Goal: Information Seeking & Learning: Learn about a topic

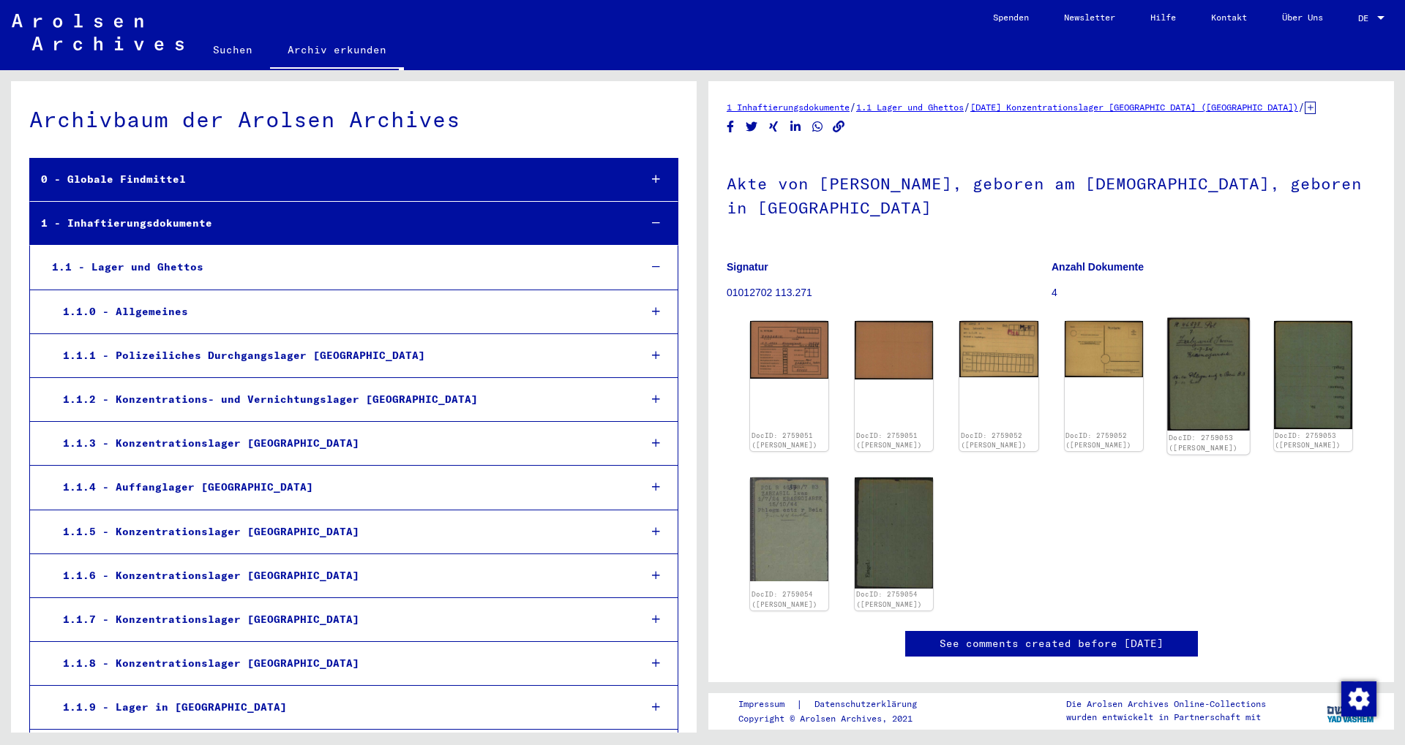
click at [1200, 359] on img at bounding box center [1208, 374] width 83 height 113
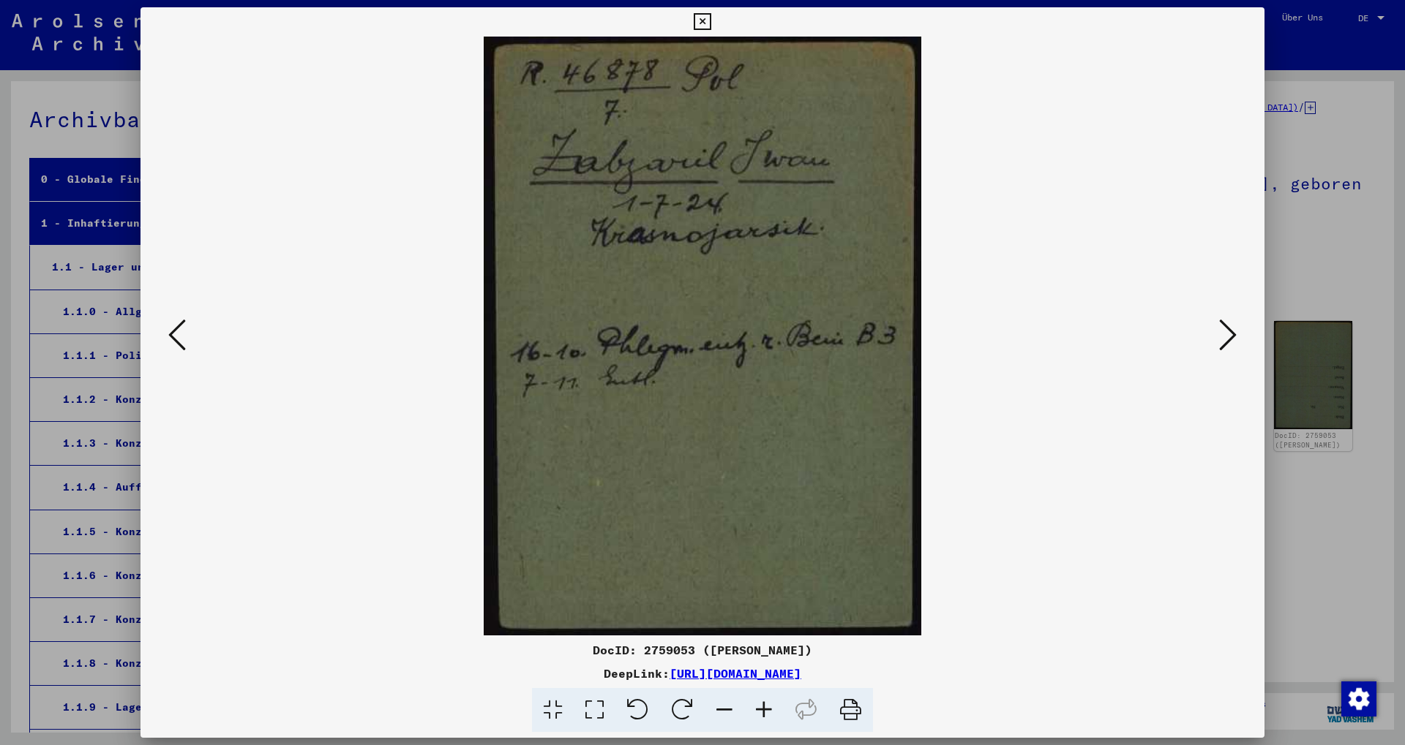
click at [1231, 337] on icon at bounding box center [1228, 334] width 18 height 35
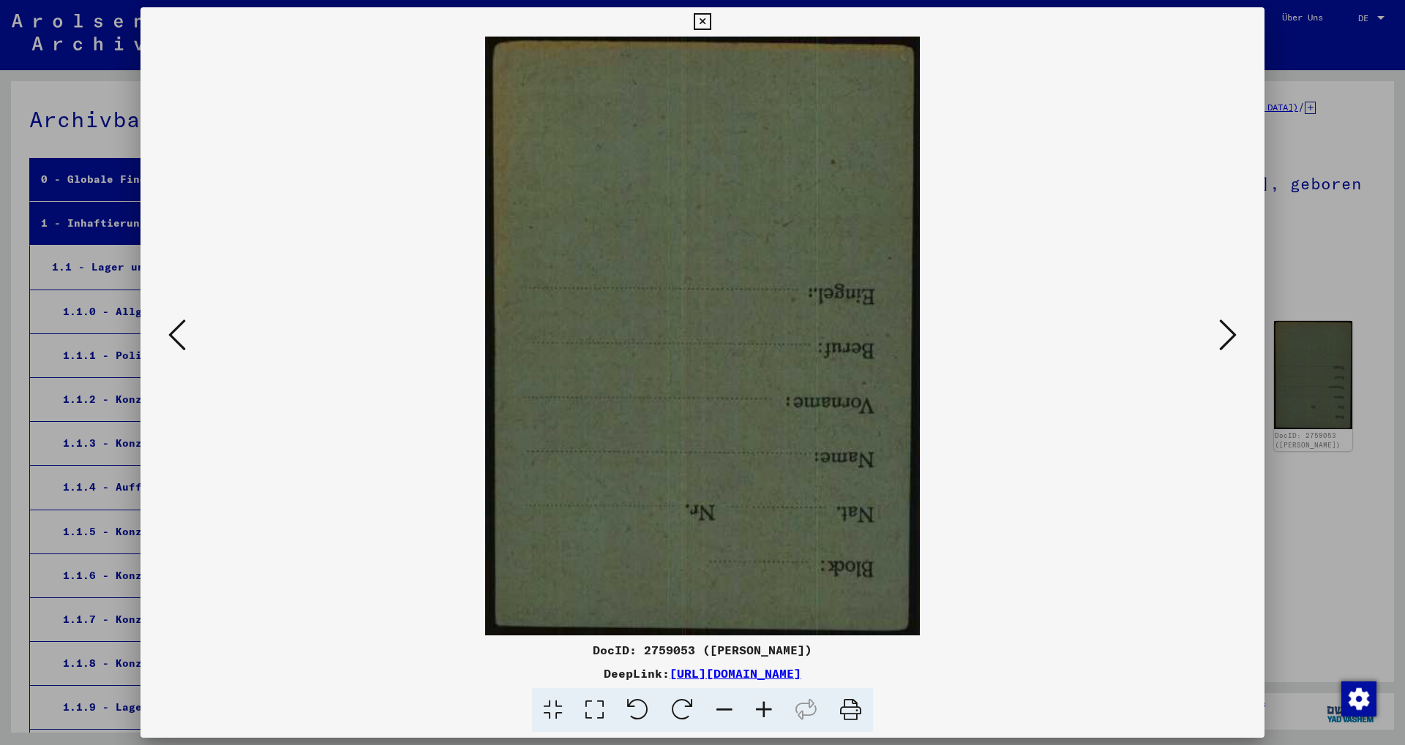
click at [1231, 337] on icon at bounding box center [1228, 334] width 18 height 35
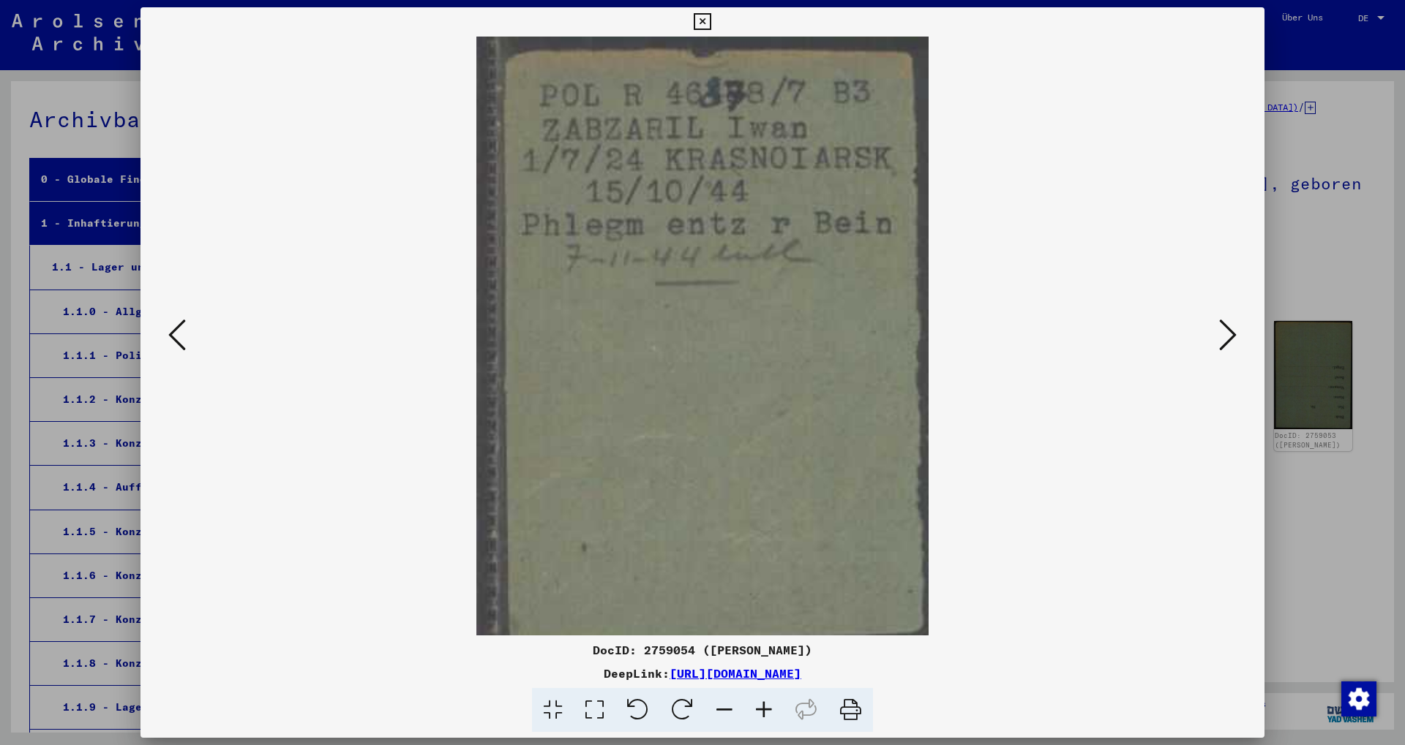
click at [182, 330] on icon at bounding box center [177, 334] width 18 height 35
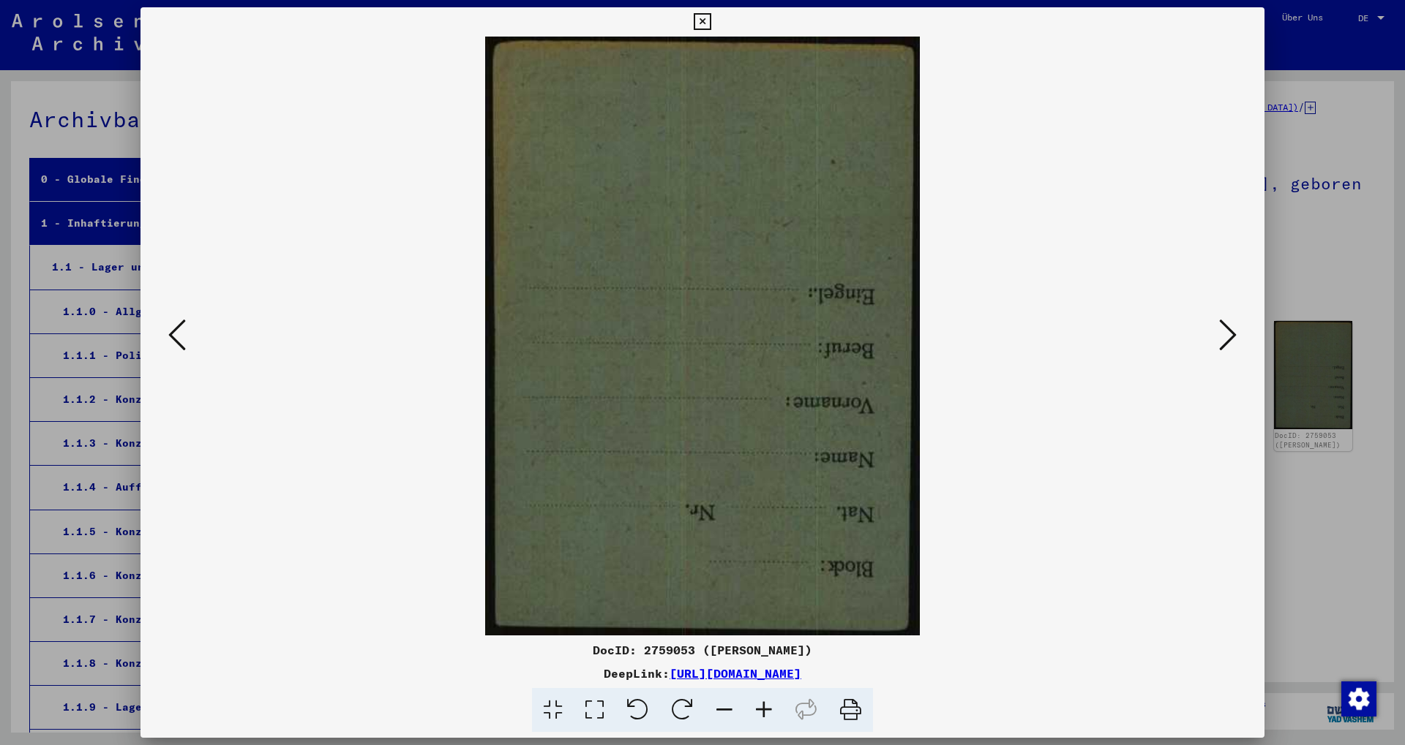
click at [182, 330] on icon at bounding box center [177, 334] width 18 height 35
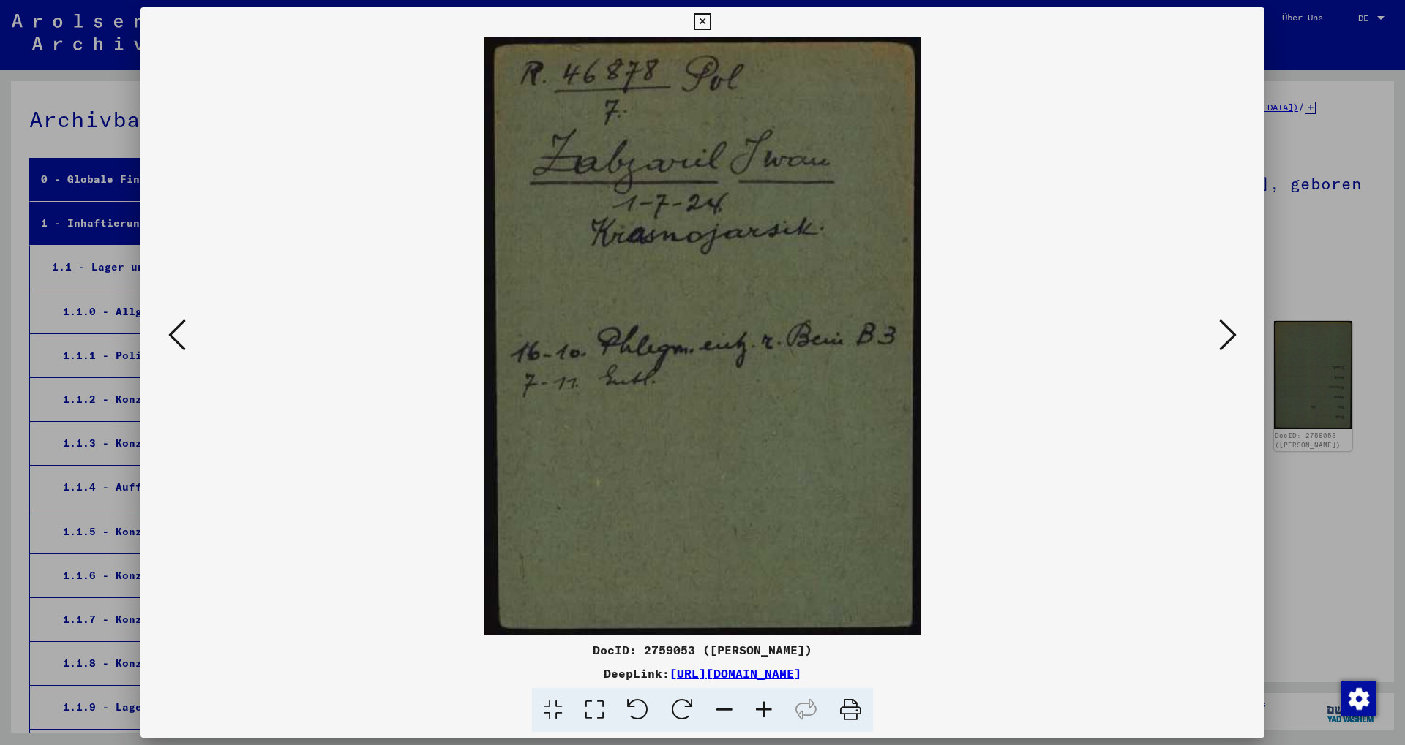
click at [1230, 326] on icon at bounding box center [1228, 334] width 18 height 35
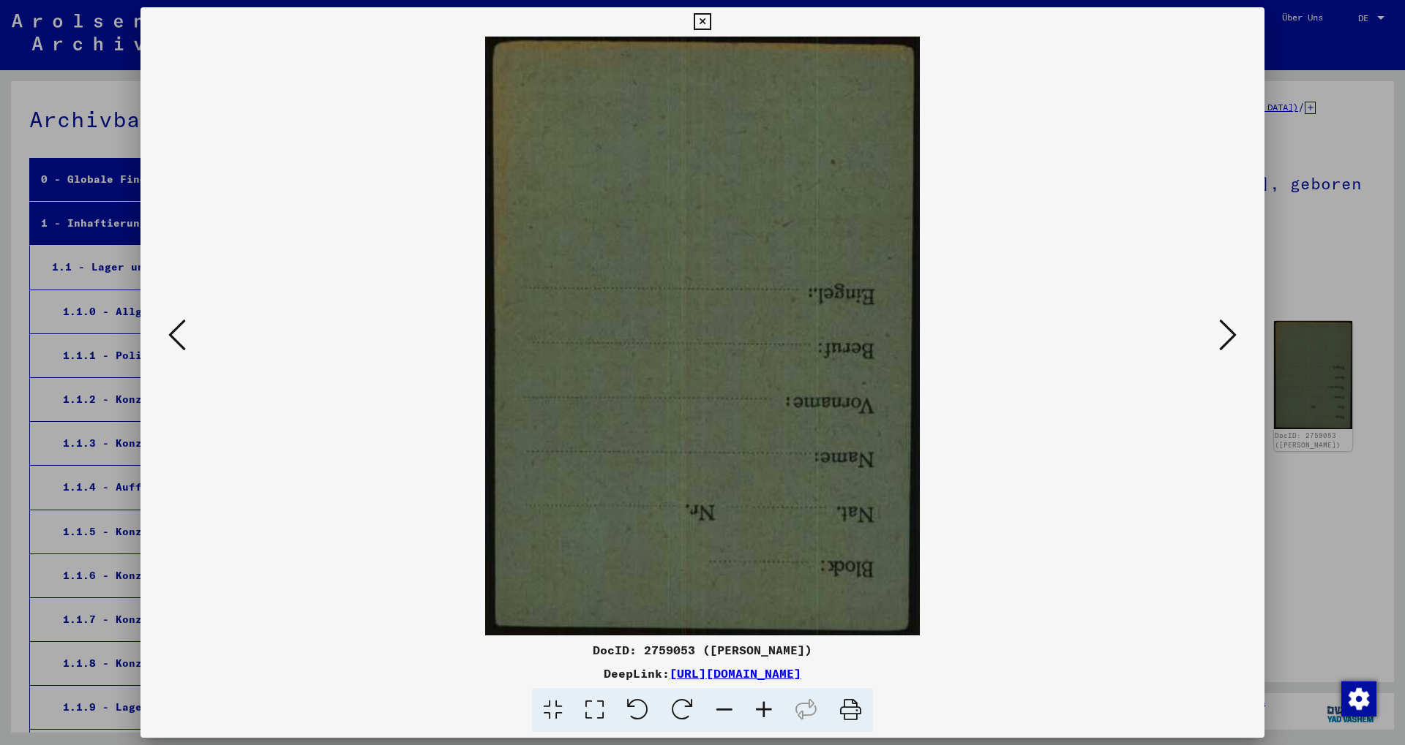
click at [1230, 326] on icon at bounding box center [1228, 334] width 18 height 35
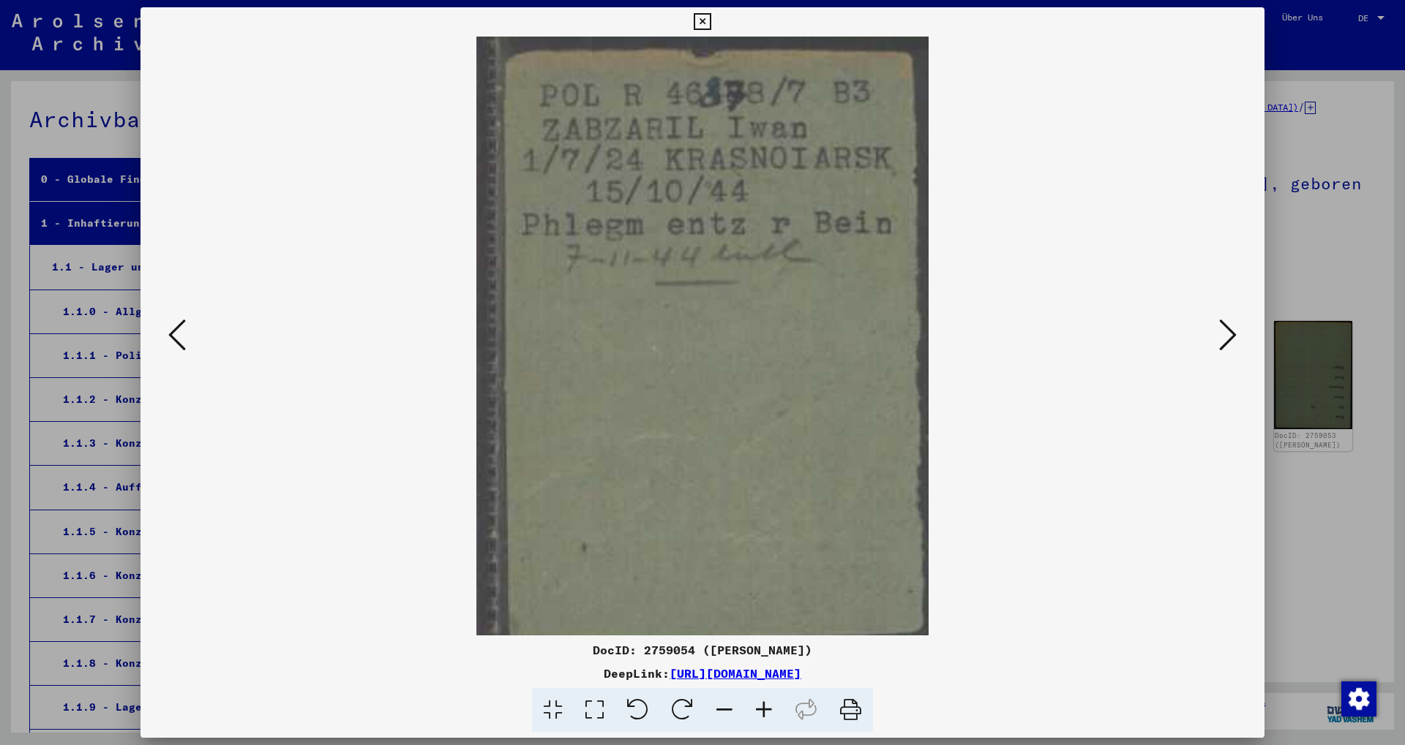
click at [176, 334] on icon at bounding box center [177, 334] width 18 height 35
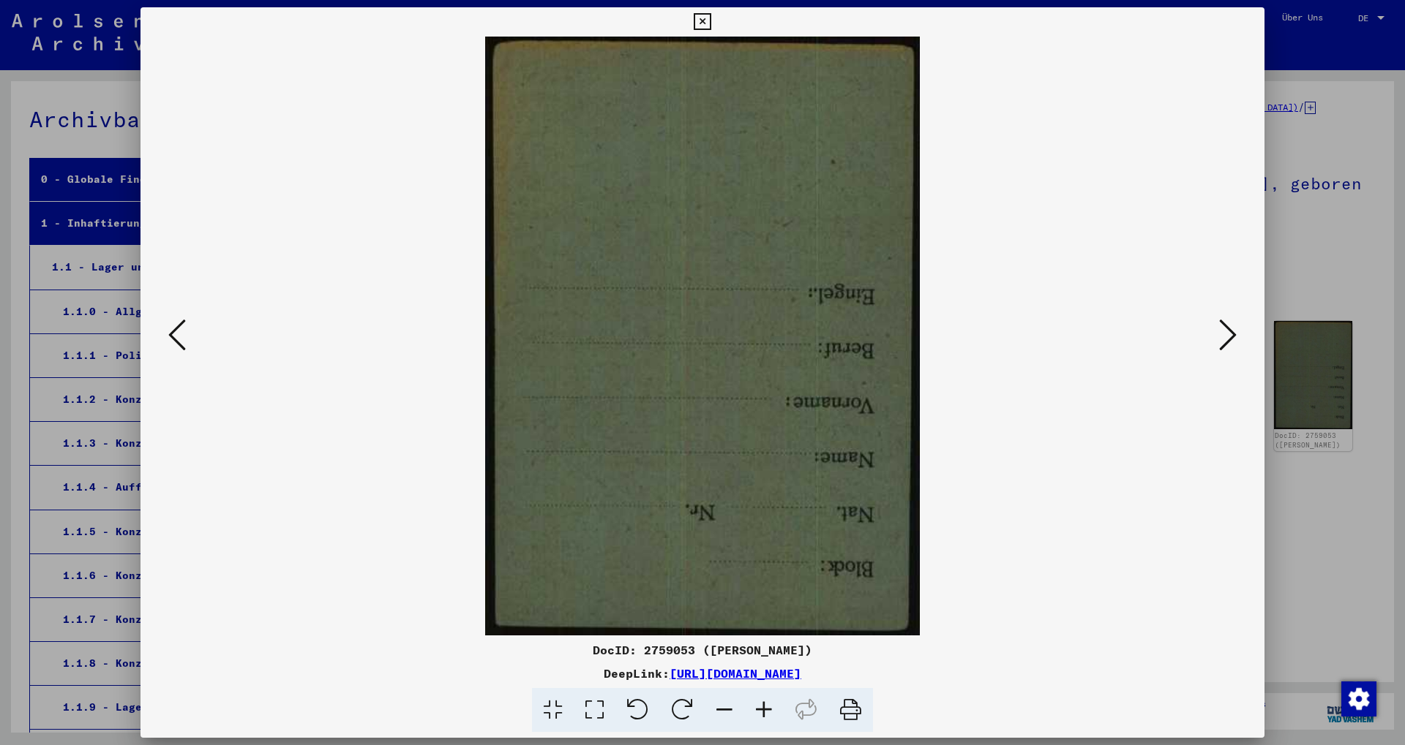
click at [176, 334] on icon at bounding box center [177, 334] width 18 height 35
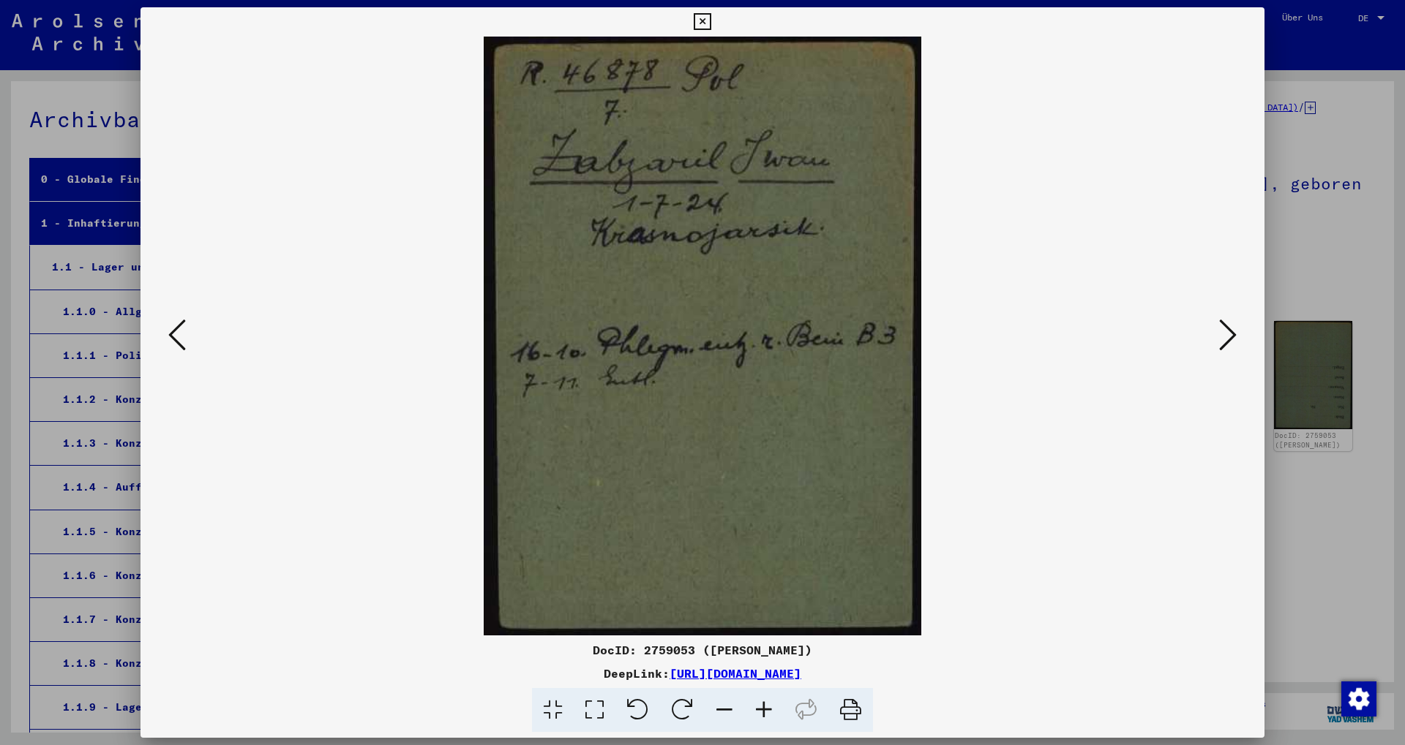
click at [1354, 160] on div at bounding box center [702, 372] width 1405 height 745
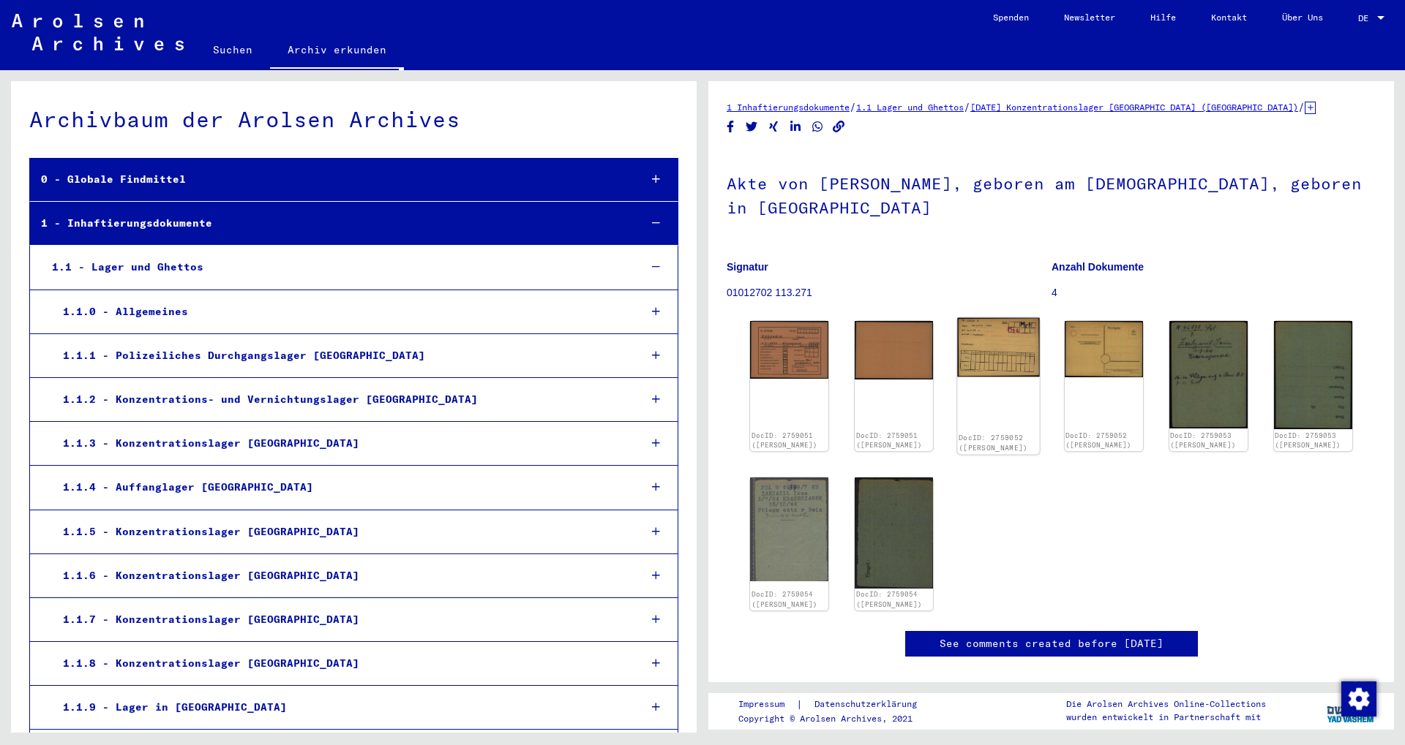
click at [993, 356] on img at bounding box center [999, 347] width 83 height 59
